Goal: Task Accomplishment & Management: Manage account settings

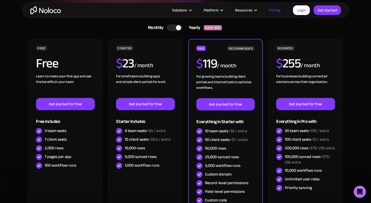
scroll to position [111, 0]
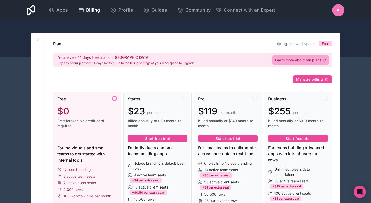
scroll to position [63, 0]
